Goal: Task Accomplishment & Management: Manage account settings

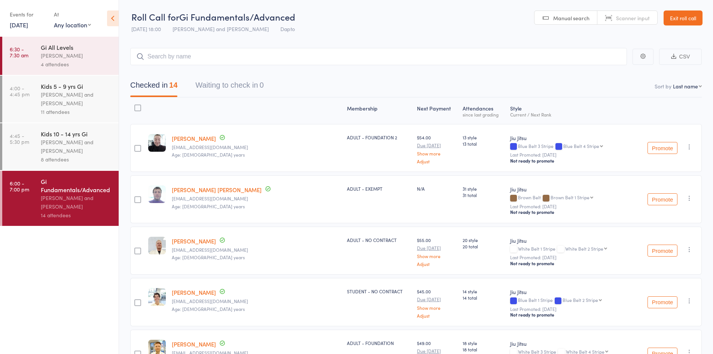
click at [683, 19] on link "Exit roll call" at bounding box center [682, 17] width 39 height 15
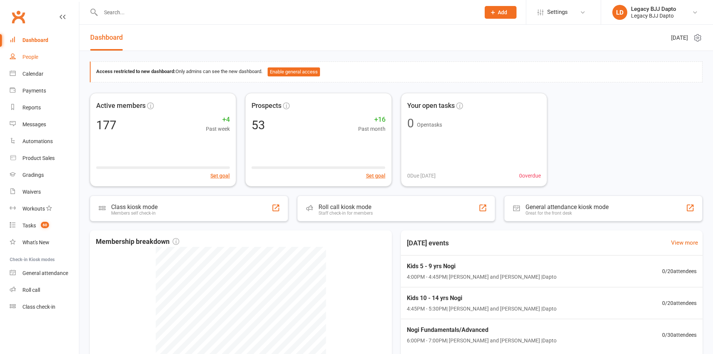
click at [28, 55] on div "People" at bounding box center [30, 57] width 16 height 6
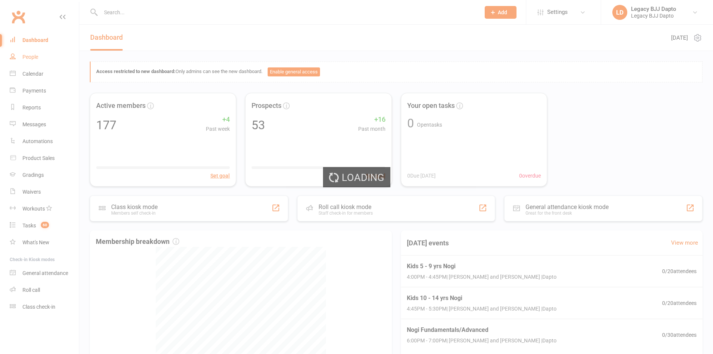
select select "100"
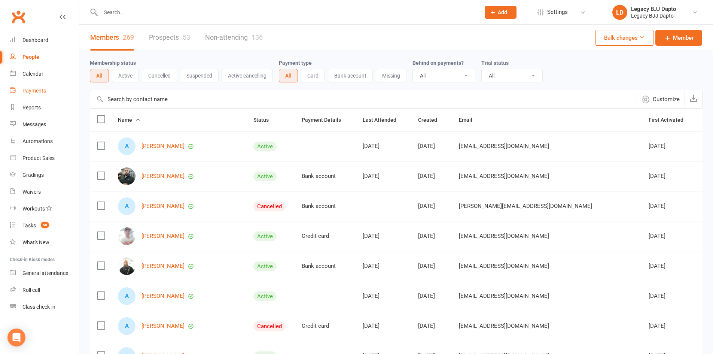
click at [34, 87] on link "Payments" at bounding box center [44, 90] width 69 height 17
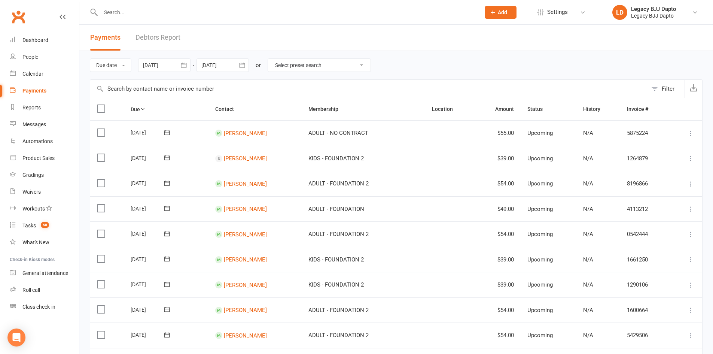
click at [140, 38] on link "Debtors Report" at bounding box center [157, 38] width 45 height 26
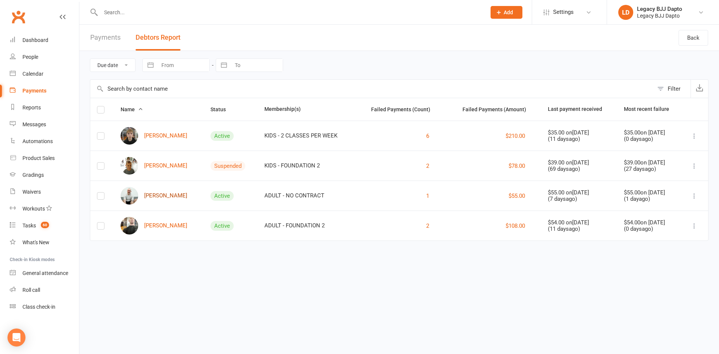
click at [176, 196] on link "[PERSON_NAME]" at bounding box center [153, 196] width 67 height 18
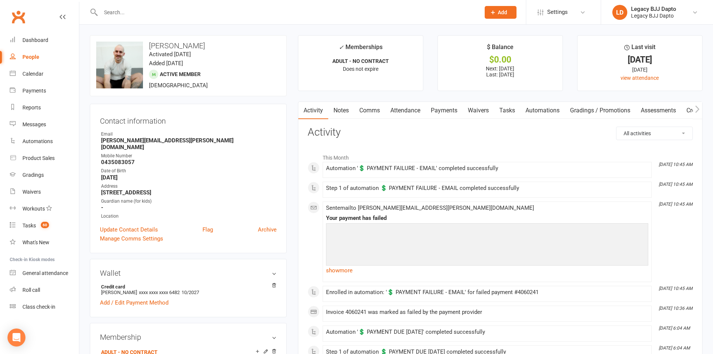
click at [437, 113] on link "Payments" at bounding box center [443, 110] width 37 height 17
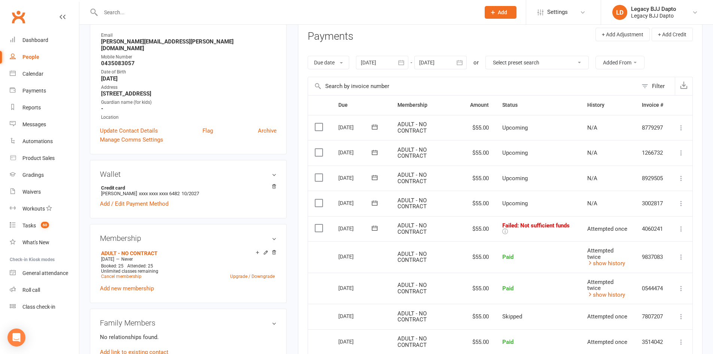
scroll to position [99, 0]
drag, startPoint x: 598, startPoint y: 217, endPoint x: 649, endPoint y: 224, distance: 51.3
click at [649, 224] on tr "Select this 09 Aug 2025 Andrew Craker ADULT - NO CONTRACT $55.00 Failed : Not s…" at bounding box center [500, 228] width 384 height 25
click at [681, 227] on icon at bounding box center [680, 228] width 7 height 7
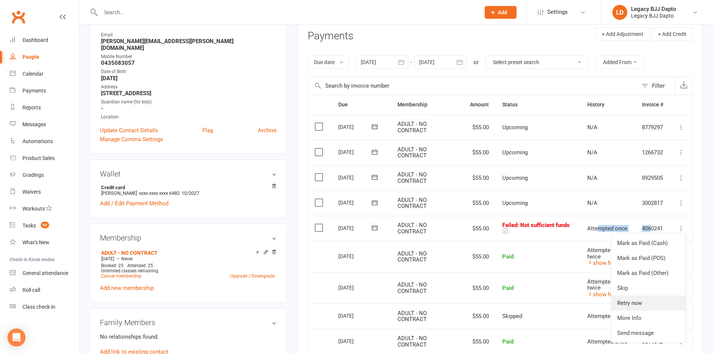
click at [642, 303] on link "Retry now" at bounding box center [648, 302] width 74 height 15
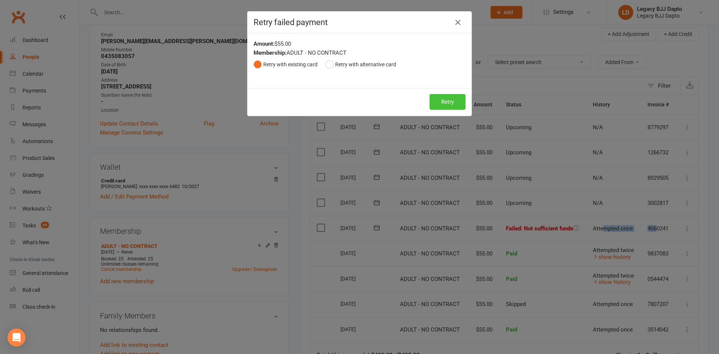
click at [434, 99] on button "Retry" at bounding box center [447, 102] width 36 height 16
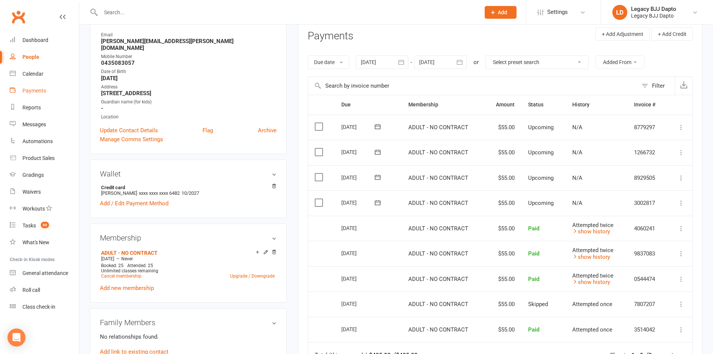
click at [37, 84] on link "Payments" at bounding box center [44, 90] width 69 height 17
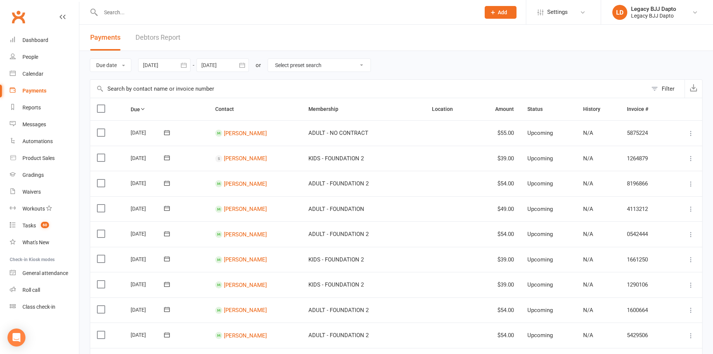
click at [167, 31] on link "Debtors Report" at bounding box center [157, 38] width 45 height 26
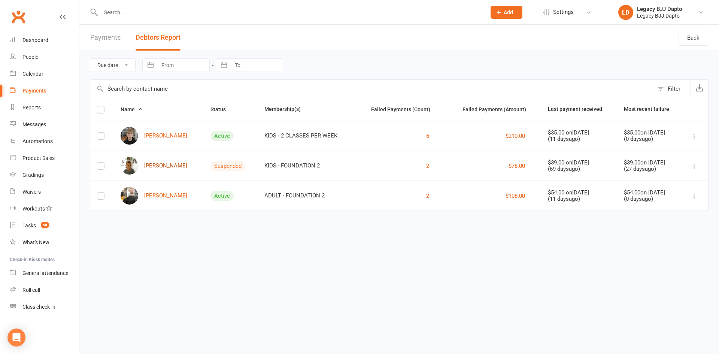
click at [154, 163] on link "[PERSON_NAME]" at bounding box center [153, 166] width 67 height 18
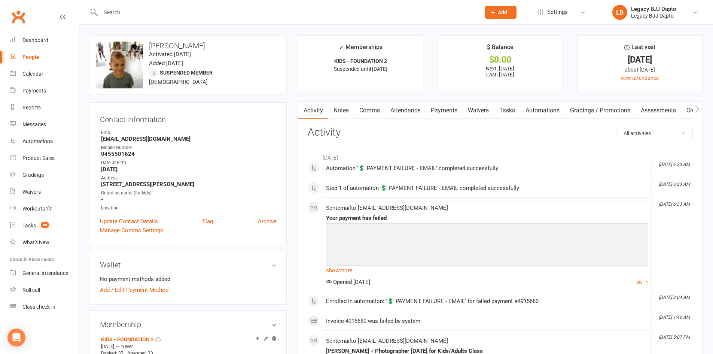
click at [37, 57] on div "People" at bounding box center [30, 57] width 17 height 6
select select "100"
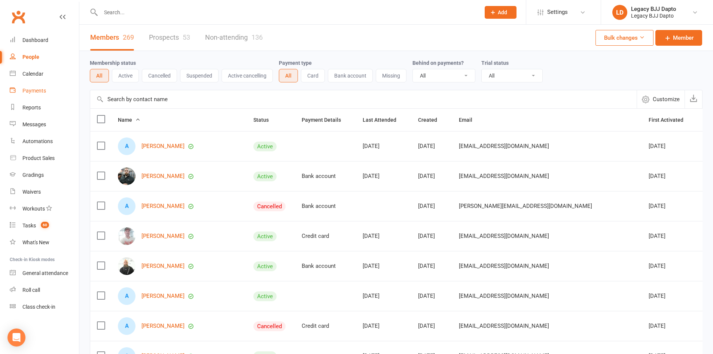
click at [37, 90] on div "Payments" at bounding box center [34, 91] width 24 height 6
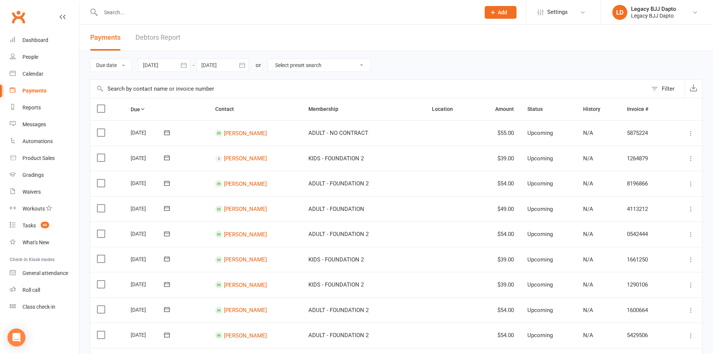
click at [149, 37] on link "Debtors Report" at bounding box center [157, 38] width 45 height 26
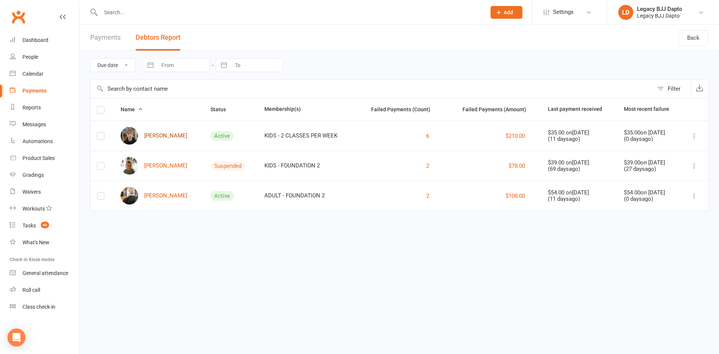
click at [152, 137] on link "[PERSON_NAME]" at bounding box center [153, 136] width 67 height 18
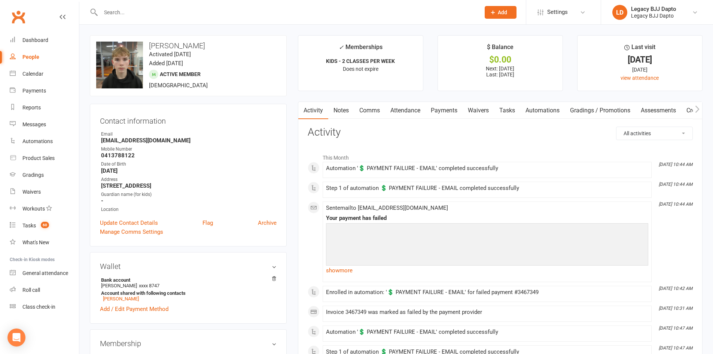
click at [452, 106] on link "Payments" at bounding box center [443, 110] width 37 height 17
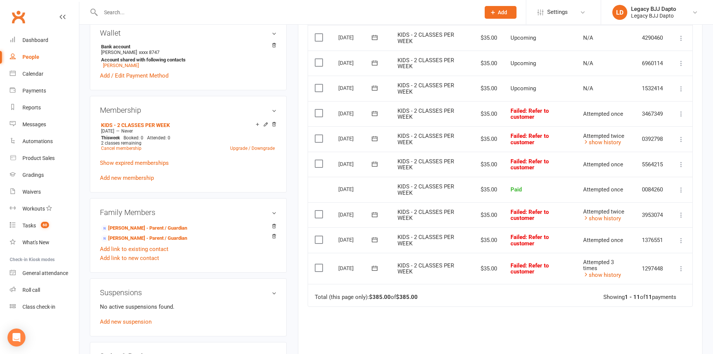
scroll to position [234, 0]
click at [680, 268] on icon at bounding box center [680, 267] width 7 height 7
click at [635, 344] on link "Retry now" at bounding box center [648, 342] width 74 height 15
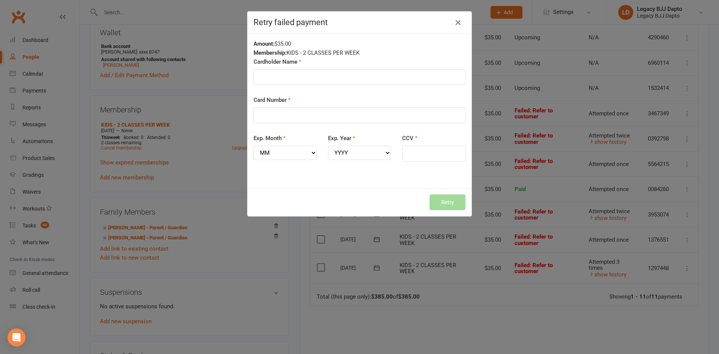
click at [457, 24] on icon "button" at bounding box center [457, 22] width 9 height 9
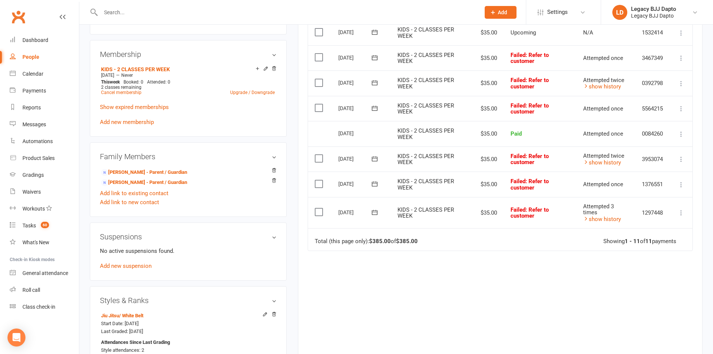
scroll to position [289, 0]
click at [376, 210] on icon at bounding box center [374, 211] width 7 height 7
click at [464, 228] on button "button" at bounding box center [469, 227] width 16 height 13
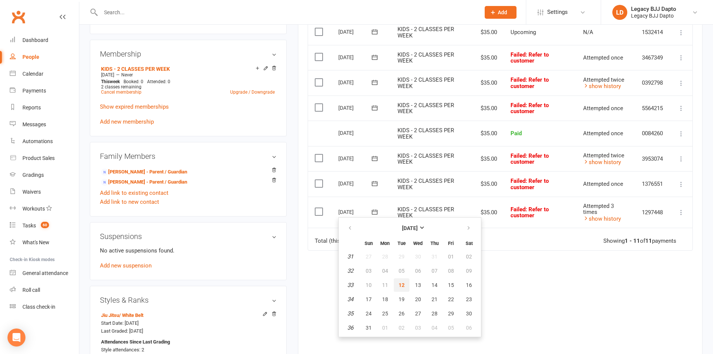
click at [399, 284] on span "12" at bounding box center [402, 285] width 6 height 6
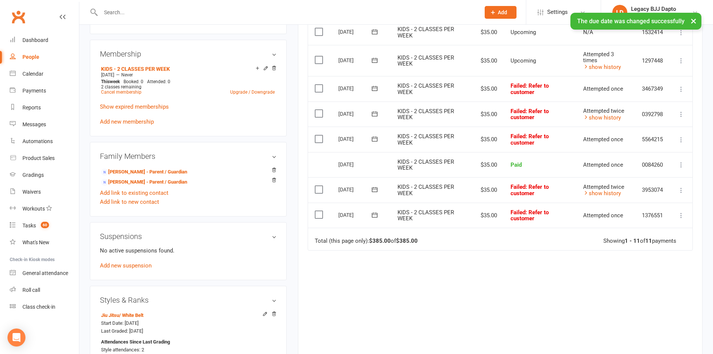
click at [375, 188] on icon at bounding box center [374, 189] width 7 height 7
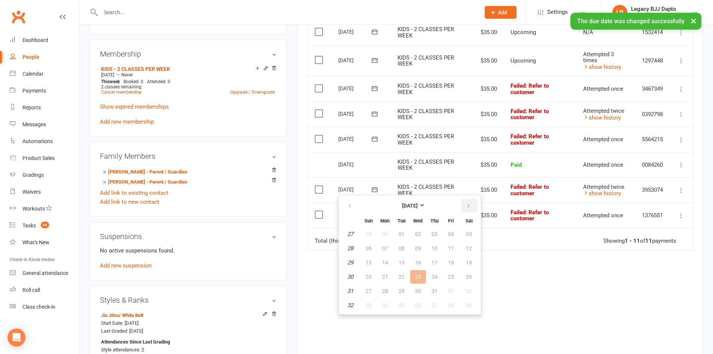
click at [465, 201] on button "button" at bounding box center [469, 205] width 16 height 13
click at [395, 263] on button "12" at bounding box center [402, 262] width 16 height 13
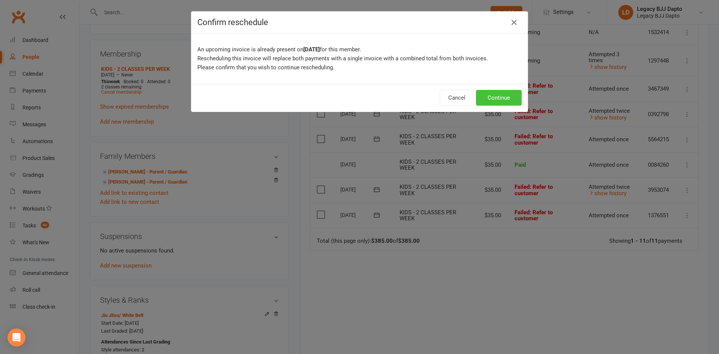
click at [491, 95] on button "Continue" at bounding box center [499, 98] width 46 height 16
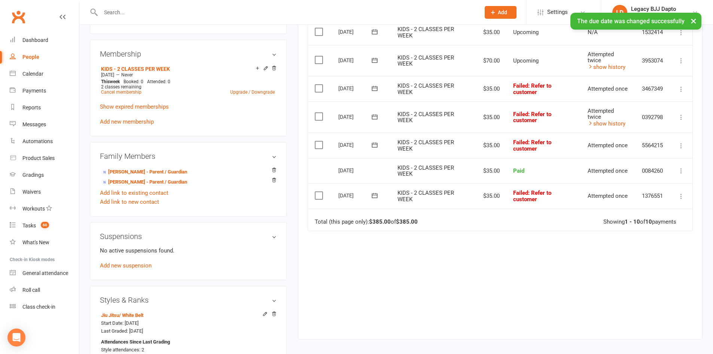
click at [374, 194] on icon at bounding box center [374, 195] width 7 height 7
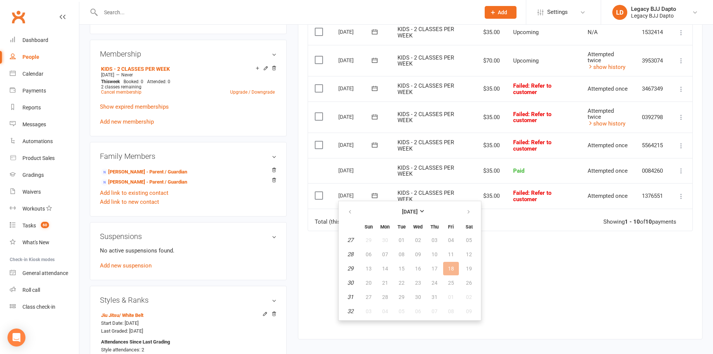
click at [533, 247] on div "Due Contact Membership Amount Status History Invoice # Select this 05 Sep 2025 …" at bounding box center [500, 125] width 385 height 403
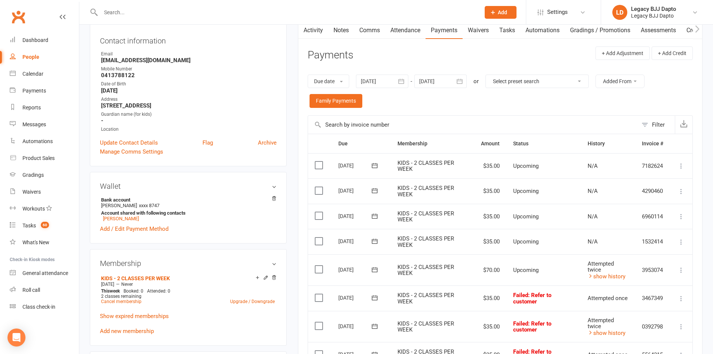
scroll to position [0, 0]
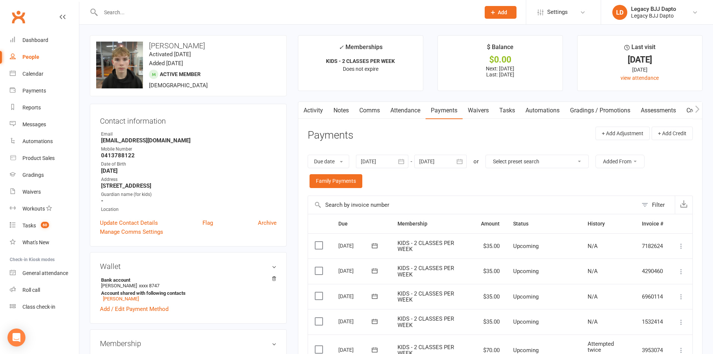
click at [26, 62] on link "People" at bounding box center [44, 57] width 69 height 17
select select "100"
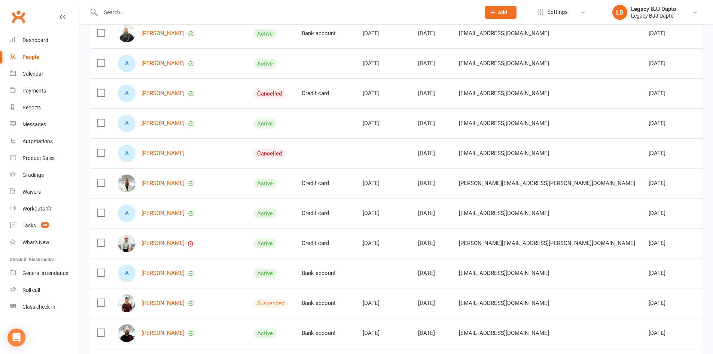
scroll to position [233, 0]
click at [29, 93] on div "Payments" at bounding box center [34, 91] width 24 height 6
